Goal: Information Seeking & Learning: Learn about a topic

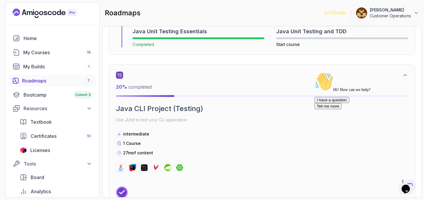
scroll to position [3458, 0]
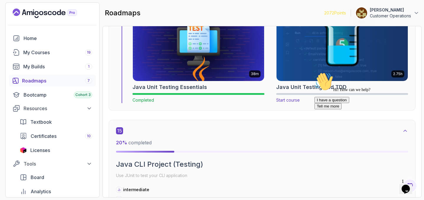
click at [352, 59] on img at bounding box center [342, 44] width 138 height 77
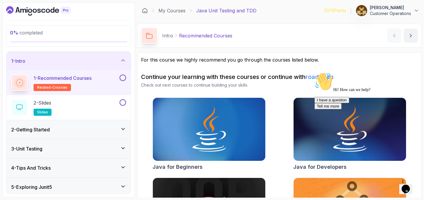
click at [118, 79] on div "1 - Recommended Courses related-courses" at bounding box center [64, 83] width 107 height 16
click at [121, 79] on button at bounding box center [123, 78] width 6 height 6
click at [125, 104] on button at bounding box center [123, 102] width 6 height 6
click at [89, 63] on div "1 - Intro" at bounding box center [68, 60] width 115 height 7
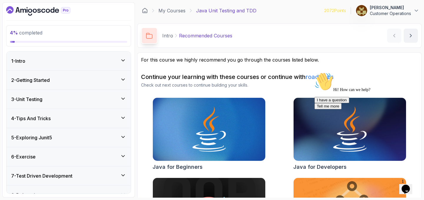
scroll to position [49, 0]
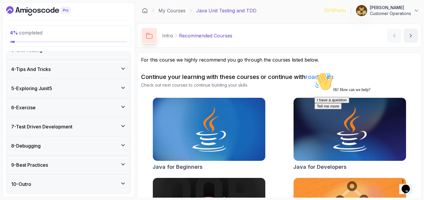
click at [79, 178] on div "10 - Outro" at bounding box center [68, 184] width 124 height 19
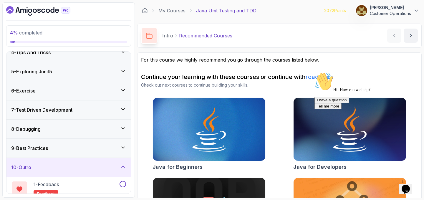
scroll to position [99, 0]
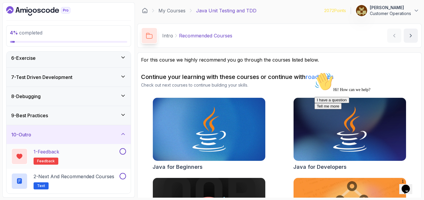
click at [120, 153] on div at bounding box center [122, 151] width 8 height 6
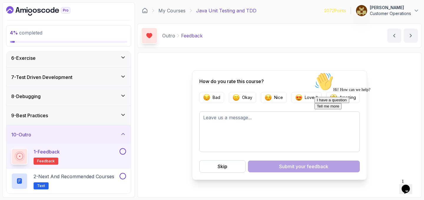
click at [124, 151] on button at bounding box center [123, 151] width 6 height 6
click at [125, 174] on button at bounding box center [123, 176] width 6 height 6
click at [102, 138] on div "10 - Outro" at bounding box center [68, 134] width 124 height 19
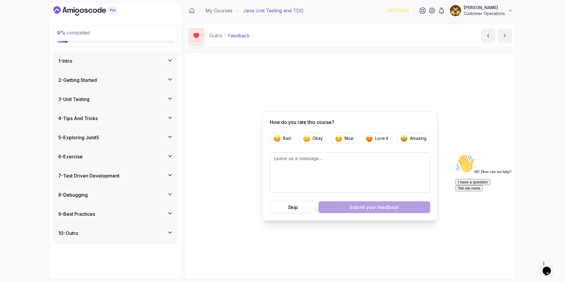
click at [102, 67] on div "1 - Intro" at bounding box center [116, 61] width 124 height 19
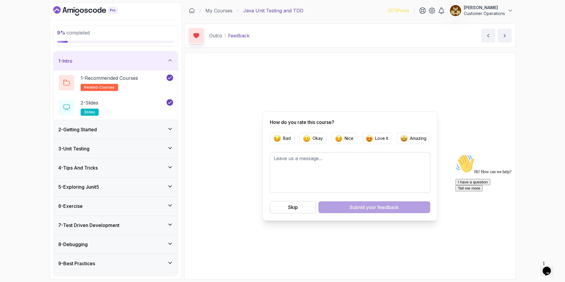
click at [102, 67] on div "1 - Intro" at bounding box center [116, 61] width 124 height 19
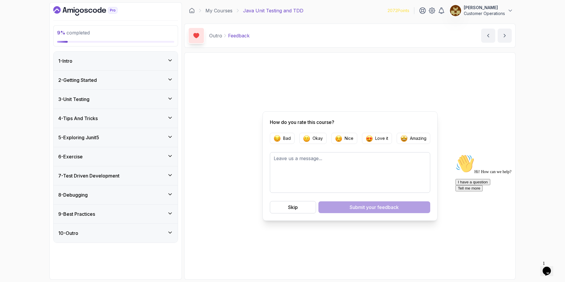
click at [102, 71] on div "2 - Getting Started" at bounding box center [116, 80] width 124 height 19
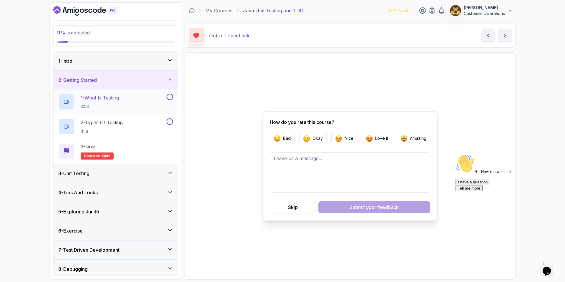
click at [135, 100] on div "1 - What Is Testing 3:03" at bounding box center [111, 102] width 107 height 16
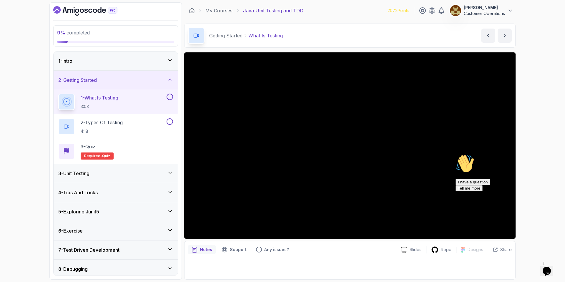
click at [424, 154] on icon "Chat attention grabber" at bounding box center [456, 154] width 0 height 0
click at [424, 107] on div "9 % completed 1 - Intro 2 - Getting Started 1 - What Is Testing 3:03 2 - Types …" at bounding box center [282, 141] width 565 height 282
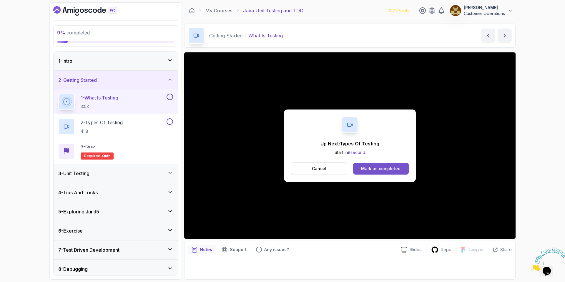
click at [369, 168] on div "Mark as completed" at bounding box center [380, 169] width 39 height 6
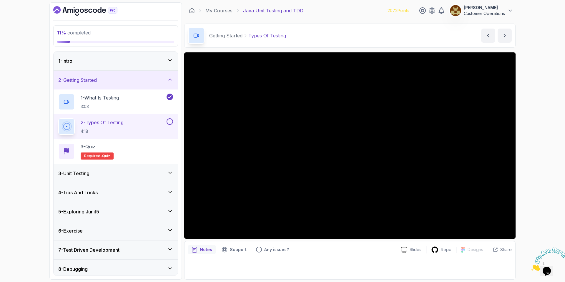
click at [348, 42] on div "Getting Started Types Of Testing Types Of Testing by [PERSON_NAME]" at bounding box center [350, 36] width 332 height 24
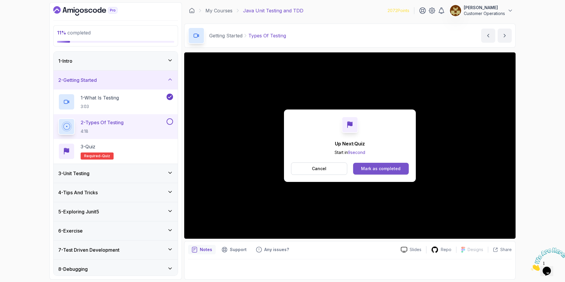
click at [379, 164] on button "Mark as completed" at bounding box center [381, 169] width 56 height 12
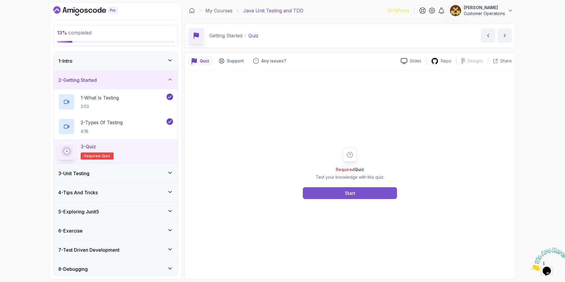
click at [348, 195] on div "Start" at bounding box center [350, 193] width 10 height 7
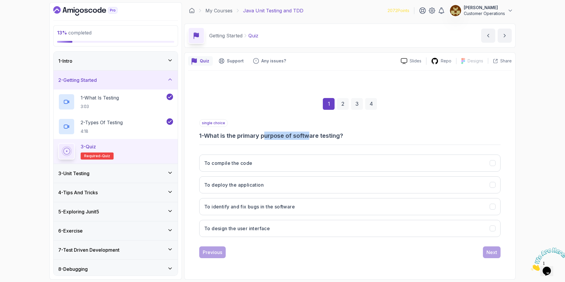
drag, startPoint x: 278, startPoint y: 137, endPoint x: 312, endPoint y: 135, distance: 34.2
click at [312, 135] on h3 "1 - What is the primary purpose of software testing?" at bounding box center [350, 136] width 302 height 8
drag, startPoint x: 377, startPoint y: 139, endPoint x: 269, endPoint y: 138, distance: 107.5
click at [269, 138] on div "single choice 1 - What is the primary purpose of software testing? To compile t…" at bounding box center [350, 180] width 302 height 123
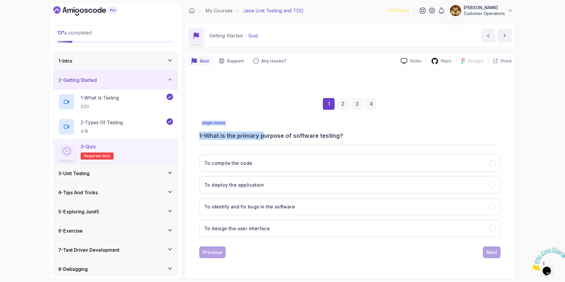
click at [269, 138] on h3 "1 - What is the primary purpose of software testing?" at bounding box center [350, 136] width 302 height 8
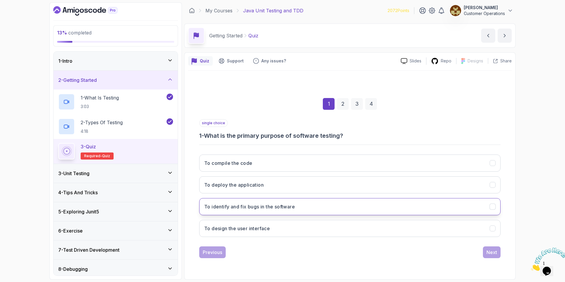
click at [303, 200] on button "To identify and fix bugs in the software" at bounding box center [350, 206] width 302 height 17
click at [424, 200] on div "Next" at bounding box center [492, 252] width 11 height 7
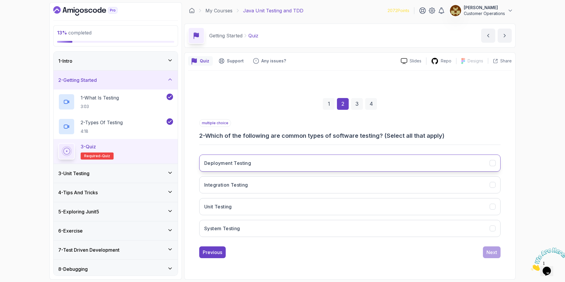
click at [257, 167] on button "Deployment Testing" at bounding box center [350, 163] width 302 height 17
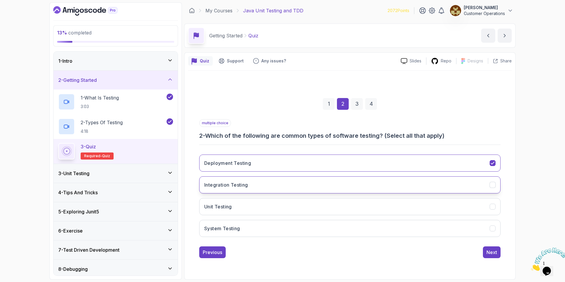
click at [255, 186] on button "Integration Testing" at bounding box center [350, 184] width 302 height 17
click at [248, 200] on button "Unit Testing" at bounding box center [350, 206] width 302 height 17
click at [257, 200] on button "System Testing" at bounding box center [350, 228] width 302 height 17
click at [424, 200] on div "Next" at bounding box center [492, 252] width 11 height 7
click at [257, 189] on button "Integration Testing" at bounding box center [350, 184] width 302 height 17
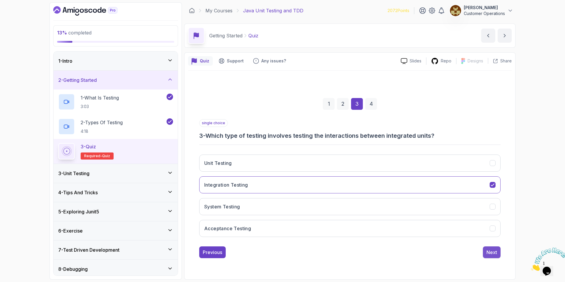
click at [424, 200] on div "Next" at bounding box center [492, 252] width 11 height 7
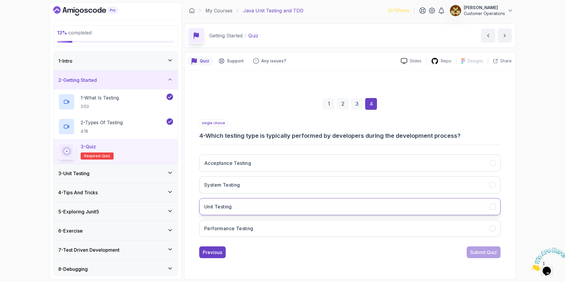
click at [269, 200] on button "Unit Testing" at bounding box center [350, 206] width 302 height 17
click at [424, 200] on button "Submit Quiz" at bounding box center [484, 253] width 34 height 12
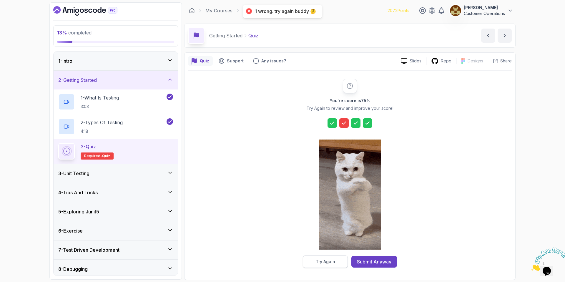
click at [336, 200] on button "Try Again" at bounding box center [325, 262] width 45 height 12
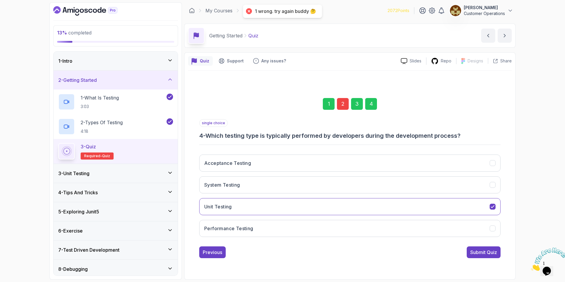
click at [343, 103] on div "2" at bounding box center [343, 104] width 12 height 12
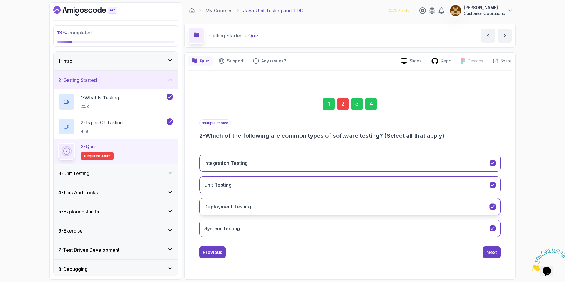
click at [277, 200] on button "Deployment Testing" at bounding box center [350, 206] width 302 height 17
click at [424, 200] on div "Next" at bounding box center [492, 252] width 11 height 7
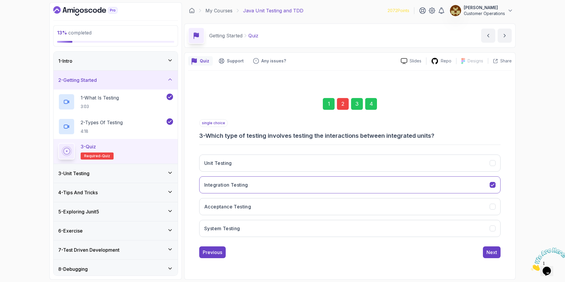
click at [371, 101] on div "4" at bounding box center [372, 104] width 12 height 12
drag, startPoint x: 479, startPoint y: 252, endPoint x: 477, endPoint y: 249, distance: 4.0
click at [424, 200] on div "Submit Quiz" at bounding box center [484, 252] width 27 height 7
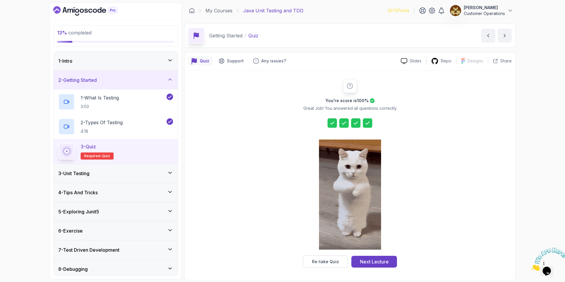
drag, startPoint x: 362, startPoint y: 263, endPoint x: 365, endPoint y: 259, distance: 5.4
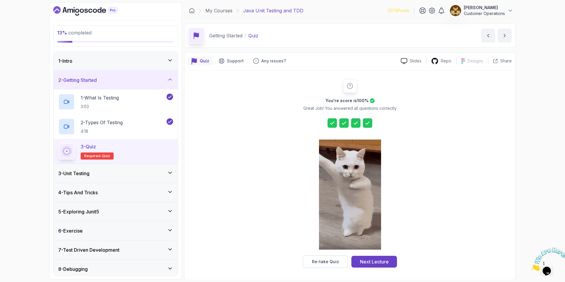
click at [362, 200] on div "Next Lecture" at bounding box center [374, 261] width 29 height 7
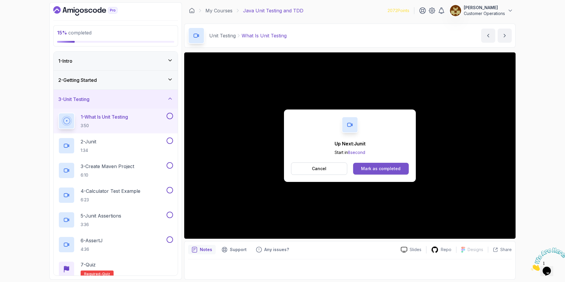
click at [380, 167] on div "Mark as completed" at bounding box center [380, 169] width 39 height 6
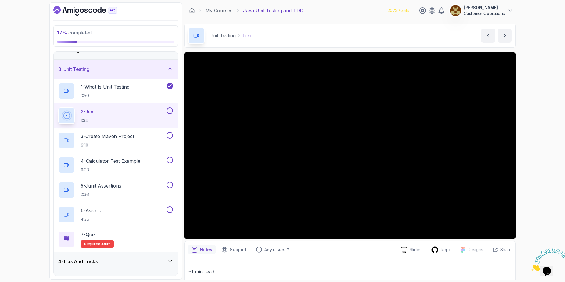
scroll to position [31, 0]
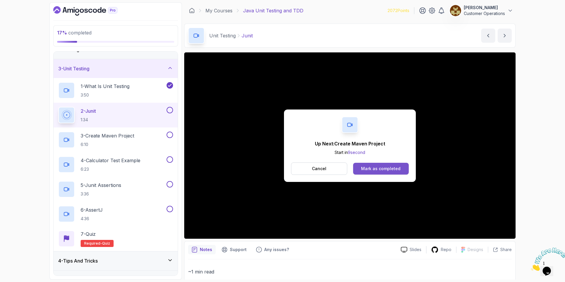
click at [372, 170] on div "Mark as completed" at bounding box center [380, 169] width 39 height 6
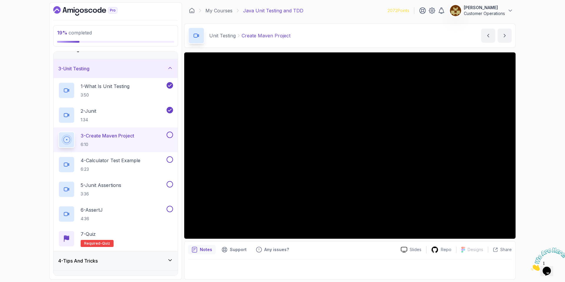
scroll to position [31, 0]
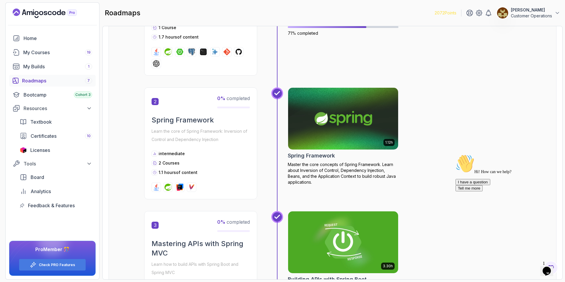
scroll to position [201, 0]
